Goal: Transaction & Acquisition: Book appointment/travel/reservation

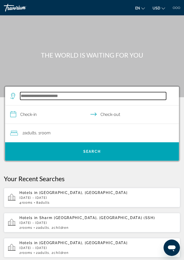
click at [60, 98] on input "Search widget" at bounding box center [93, 96] width 146 height 8
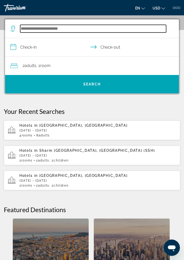
scroll to position [69, 0]
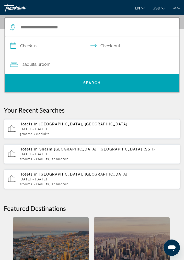
click at [58, 131] on div "Hotels in [GEOGRAPHIC_DATA], [GEOGRAPHIC_DATA] [DATE] - [DATE] 4 Room rooms 8 A…" at bounding box center [97, 129] width 157 height 14
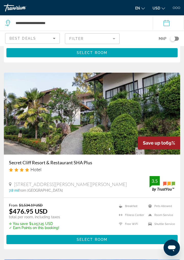
scroll to position [176, 0]
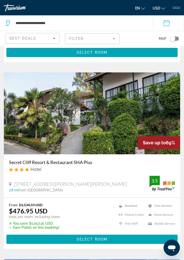
click at [84, 164] on h3 "Secret Cliff Resort & Restaurant SHA Plus" at bounding box center [92, 162] width 166 height 6
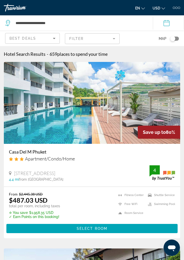
click at [39, 154] on h3 "Casa Del M Phuket" at bounding box center [92, 152] width 166 height 6
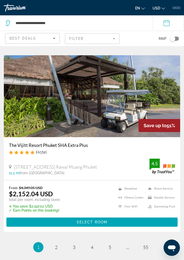
scroll to position [2054, 0]
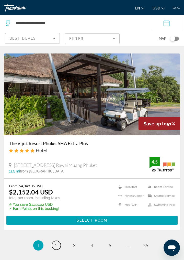
click at [56, 247] on span "2" at bounding box center [56, 245] width 3 height 6
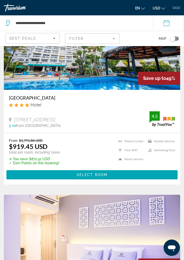
scroll to position [240, 0]
click at [56, 100] on h3 "Andaman Beach Suites Hotel" at bounding box center [92, 98] width 166 height 6
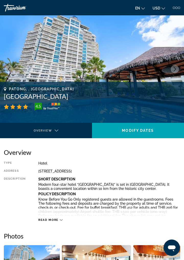
click at [172, 70] on button "Next image" at bounding box center [175, 69] width 8 height 8
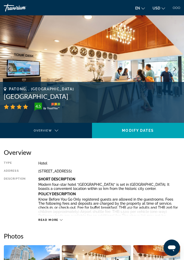
click at [175, 71] on icon "Next image" at bounding box center [175, 69] width 5 height 5
